Goal: Task Accomplishment & Management: Use online tool/utility

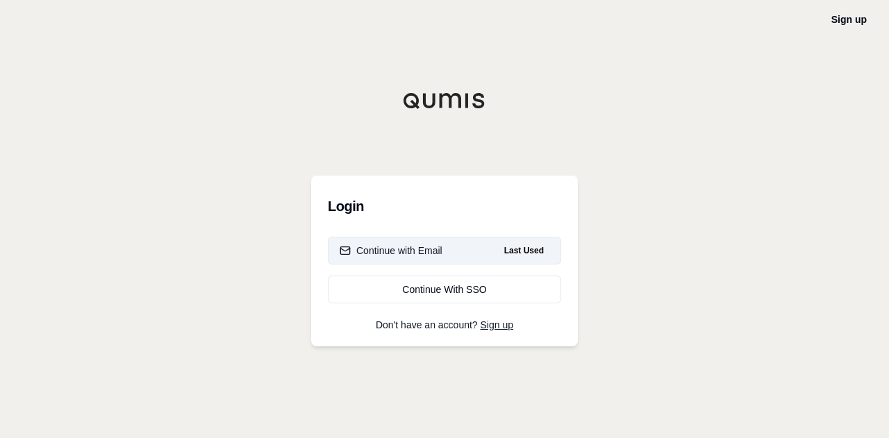
click at [445, 252] on button "Continue with Email Last Used" at bounding box center [444, 251] width 233 height 28
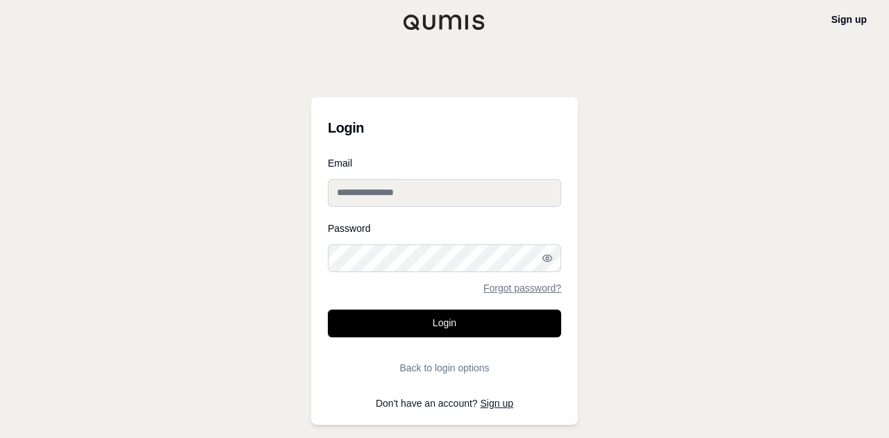
type input "**********"
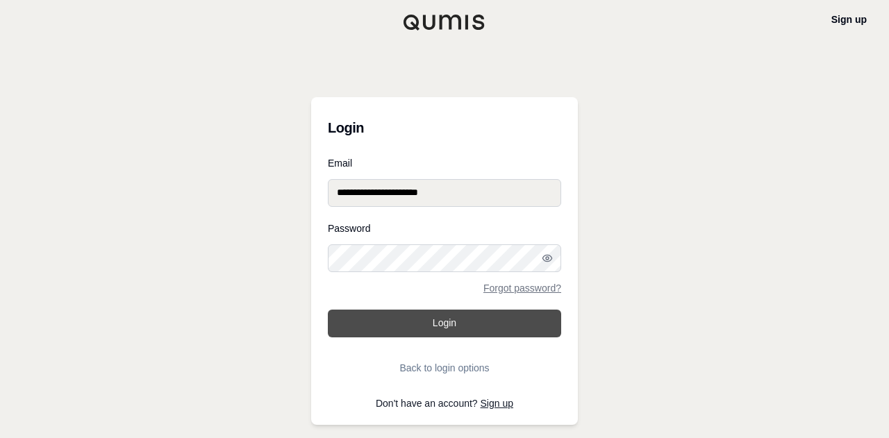
click at [422, 325] on button "Login" at bounding box center [444, 324] width 233 height 28
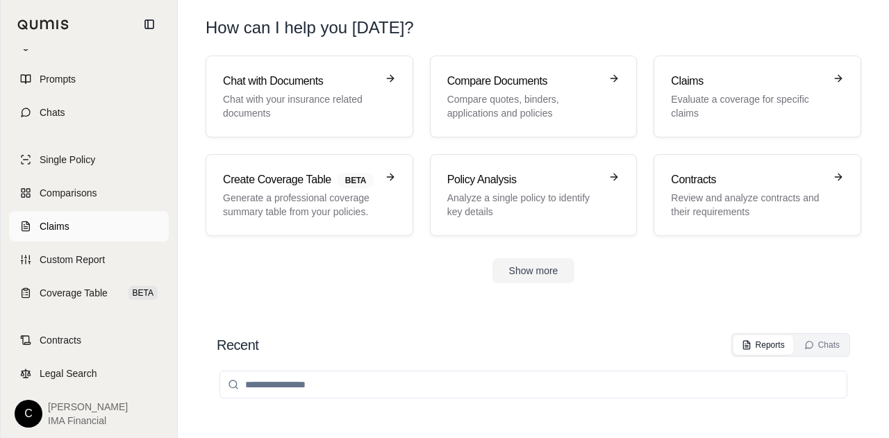
scroll to position [63, 0]
drag, startPoint x: 776, startPoint y: 1, endPoint x: 444, endPoint y: 337, distance: 472.7
click at [444, 337] on div "Recent Reports Chats" at bounding box center [534, 346] width 634 height 24
click at [318, 206] on p "Generate a professional coverage summary table from your policies." at bounding box center [300, 205] width 154 height 28
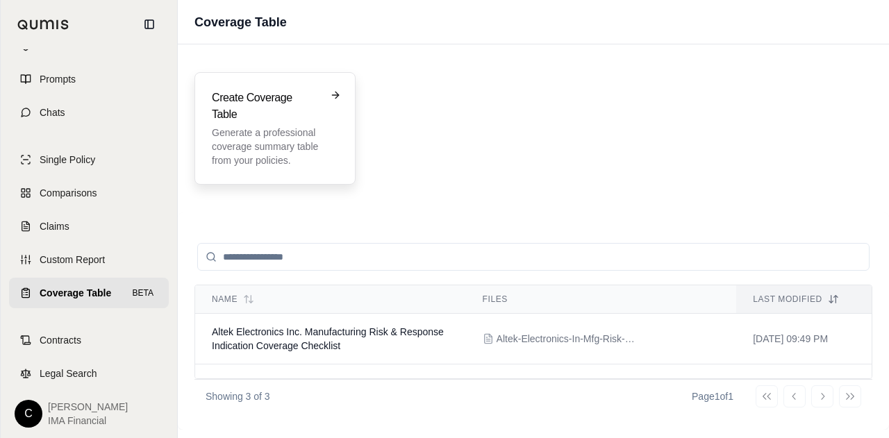
click at [303, 112] on h3 "Create Coverage Table" at bounding box center [265, 106] width 107 height 33
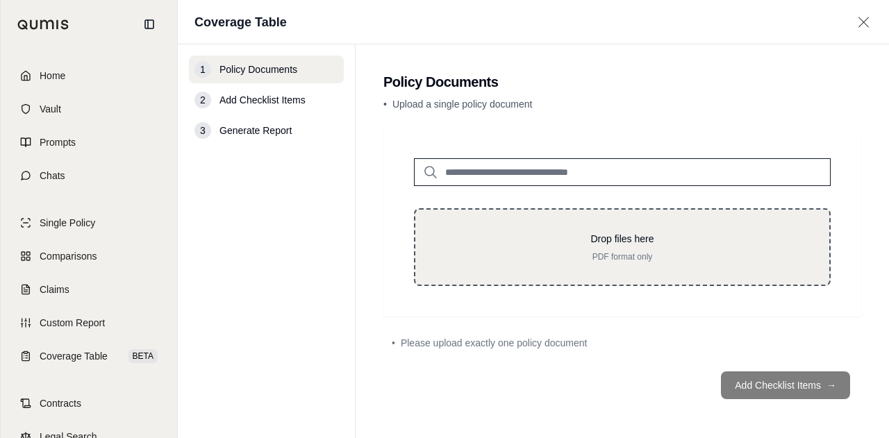
click at [560, 238] on p "Drop files here" at bounding box center [623, 239] width 370 height 14
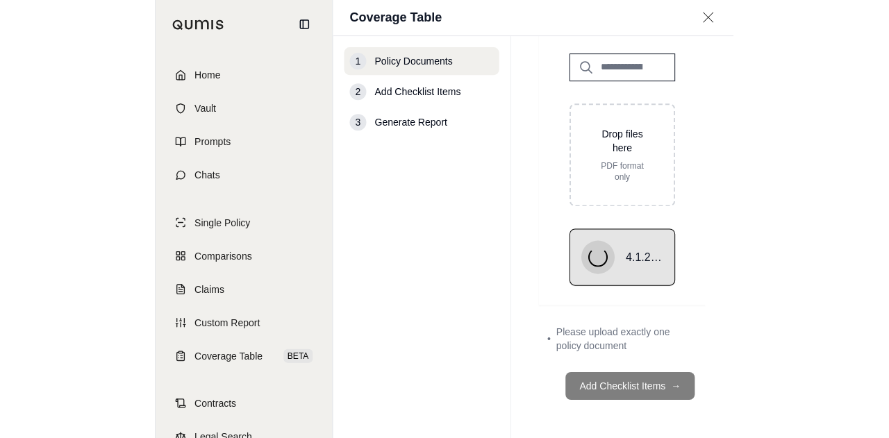
scroll to position [54, 0]
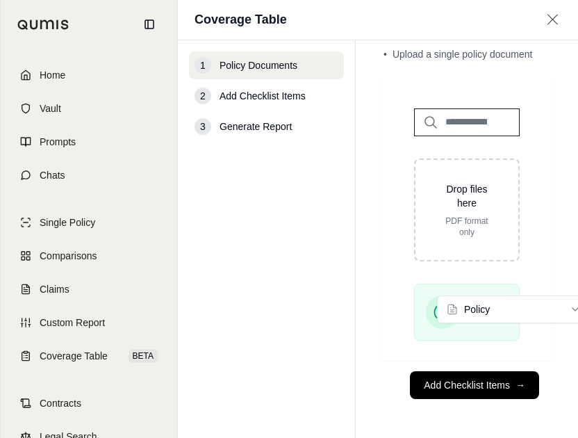
click at [395, 309] on div "4.1.25-26 Horizon Organic Dairy - General Liability Policy - Chubb - 3004-10-43…" at bounding box center [467, 317] width 150 height 68
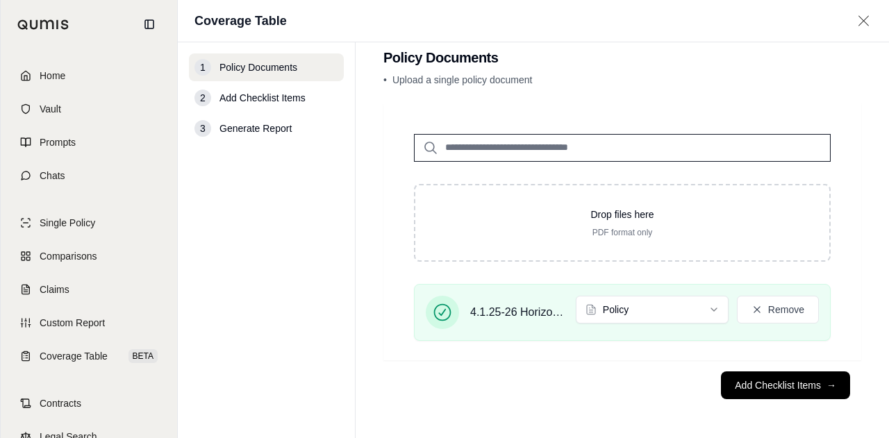
scroll to position [21, 0]
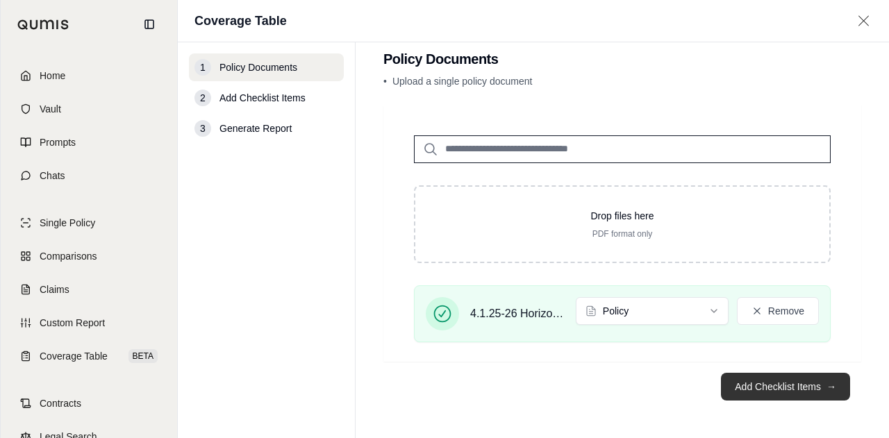
click at [767, 395] on button "Add Checklist Items →" at bounding box center [785, 387] width 129 height 28
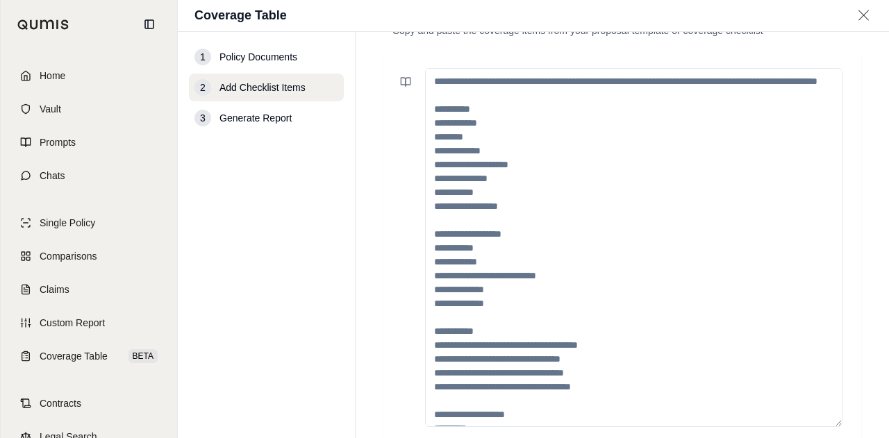
scroll to position [63, 0]
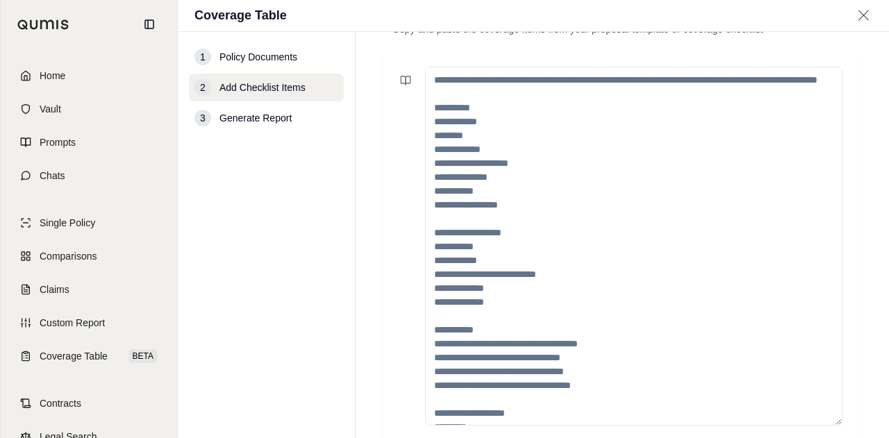
click at [570, 98] on textarea at bounding box center [634, 246] width 418 height 359
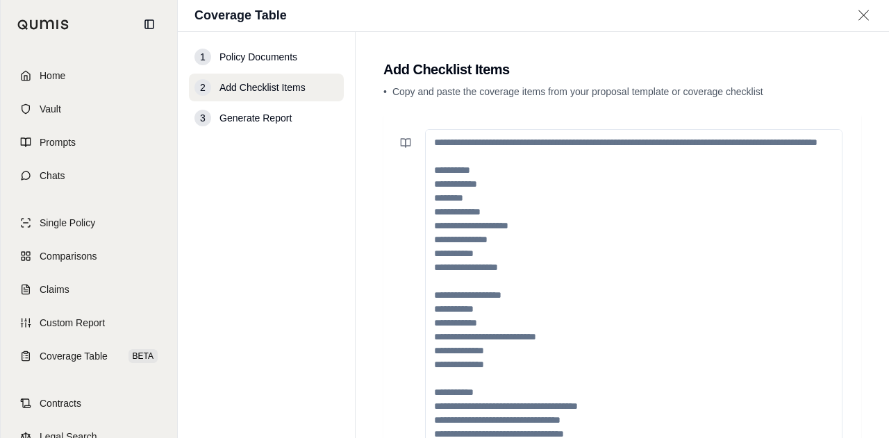
drag, startPoint x: 429, startPoint y: 136, endPoint x: 447, endPoint y: 156, distance: 27.1
click at [447, 156] on textarea at bounding box center [634, 308] width 418 height 359
drag, startPoint x: 434, startPoint y: 197, endPoint x: 509, endPoint y: 367, distance: 186.3
click at [509, 367] on textarea at bounding box center [634, 308] width 418 height 359
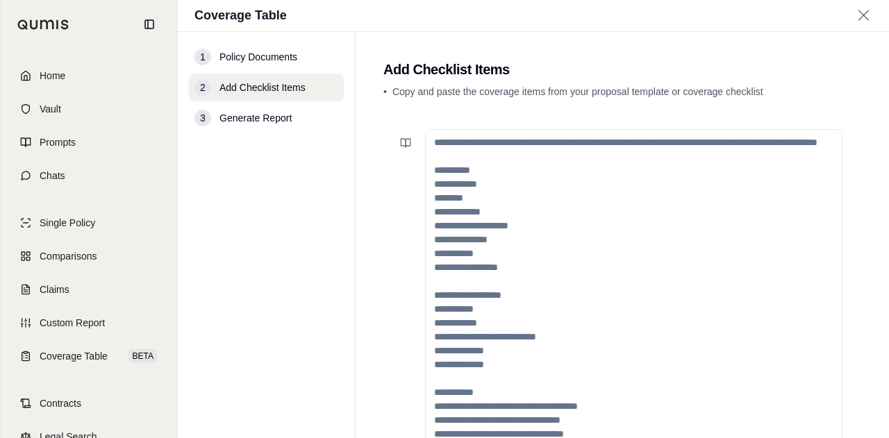
click at [443, 200] on textarea at bounding box center [634, 308] width 418 height 359
drag, startPoint x: 443, startPoint y: 149, endPoint x: 549, endPoint y: 319, distance: 199.7
click at [549, 319] on textarea at bounding box center [634, 308] width 418 height 359
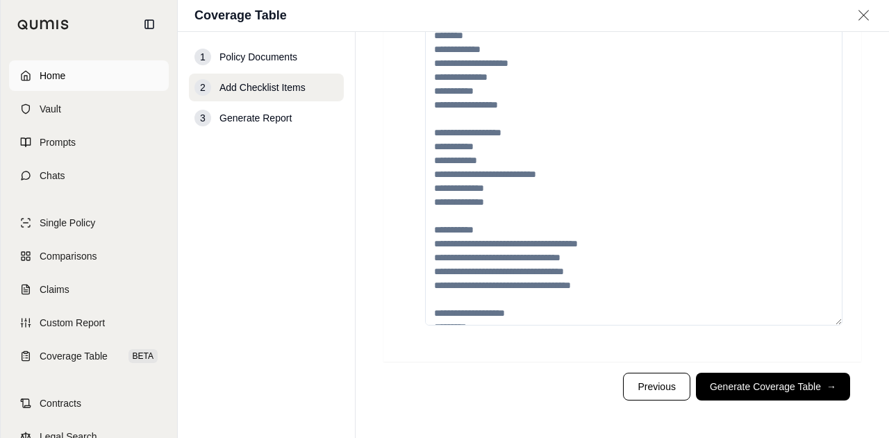
click at [60, 77] on span "Home" at bounding box center [53, 76] width 26 height 14
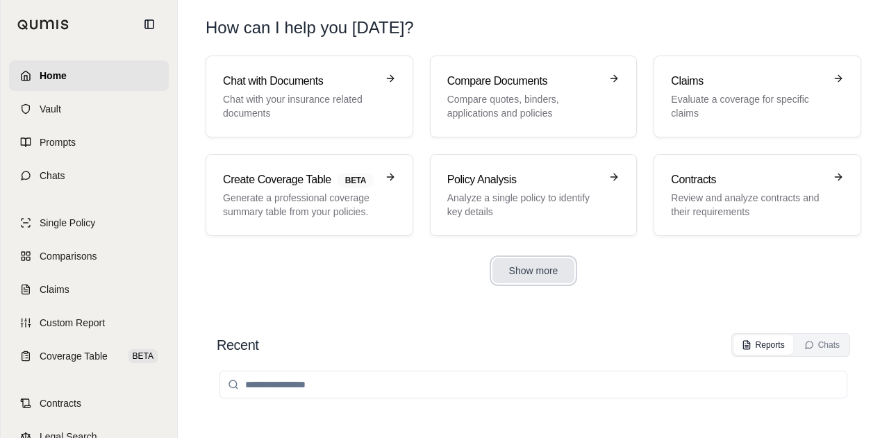
click at [558, 263] on button "Show more" at bounding box center [534, 270] width 83 height 25
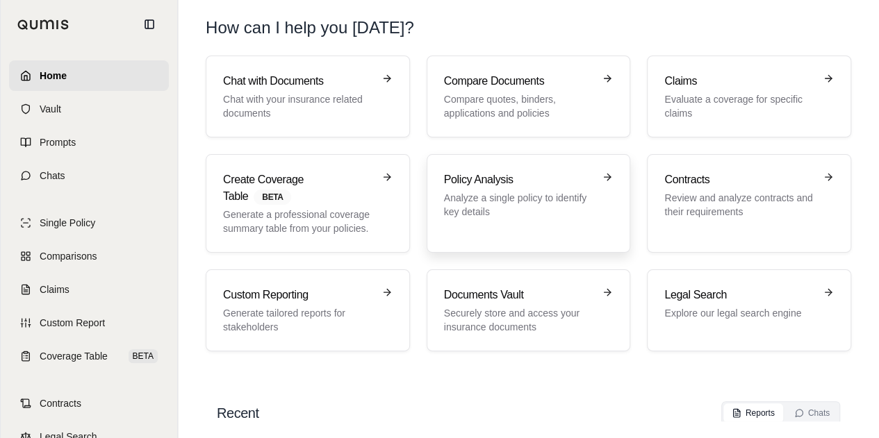
click at [470, 229] on div "Policy Analysis Analyze a single policy to identify key details" at bounding box center [529, 204] width 170 height 64
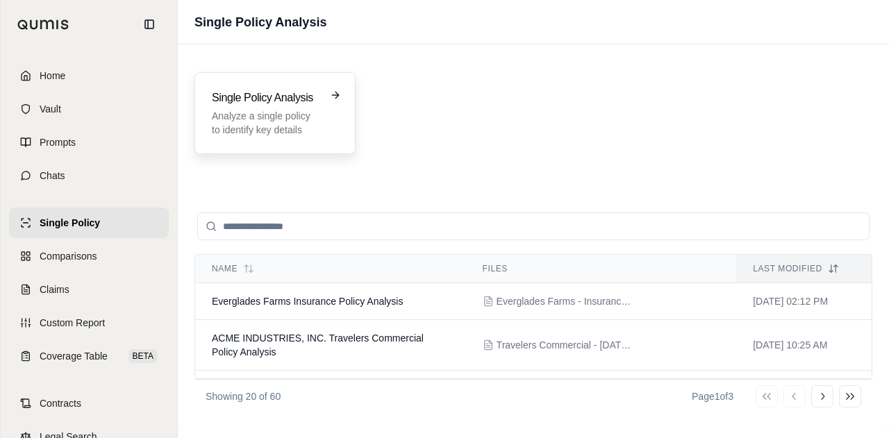
click at [279, 92] on h3 "Single Policy Analysis" at bounding box center [265, 98] width 107 height 17
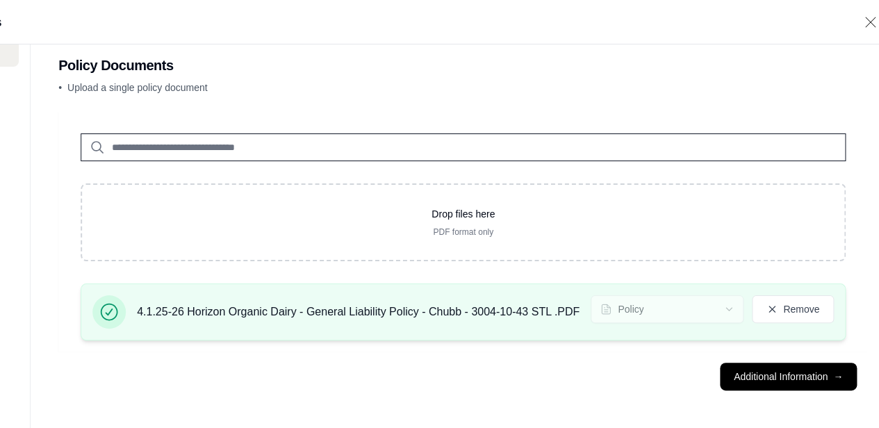
scroll to position [17, 341]
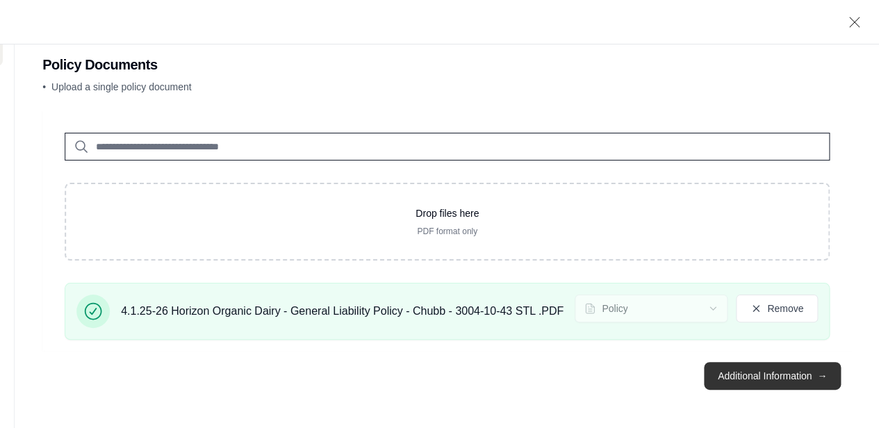
click at [781, 381] on button "Additional Information →" at bounding box center [772, 376] width 137 height 28
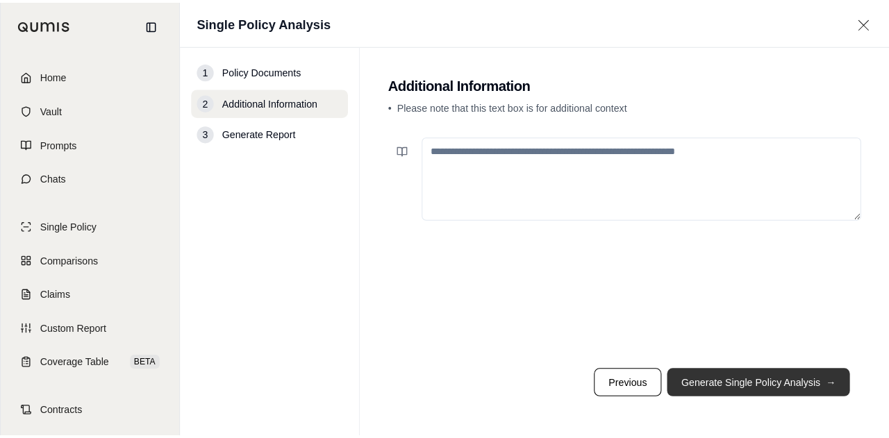
scroll to position [0, 0]
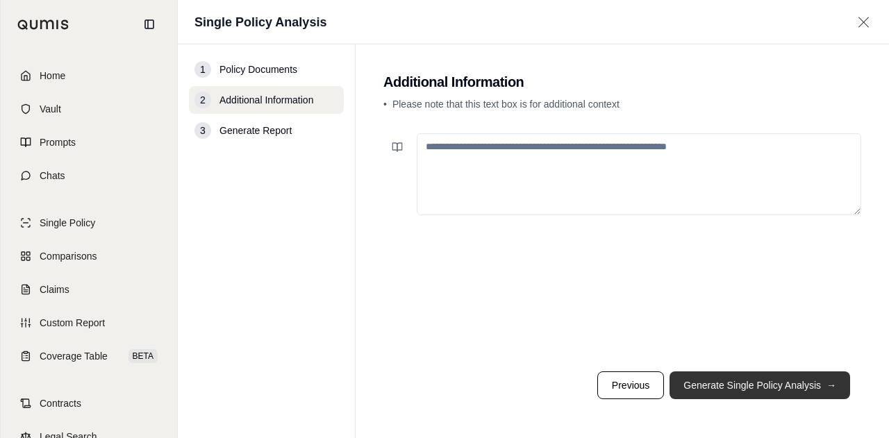
click at [777, 390] on button "Generate Single Policy Analysis →" at bounding box center [760, 386] width 181 height 28
